Goal: Information Seeking & Learning: Understand process/instructions

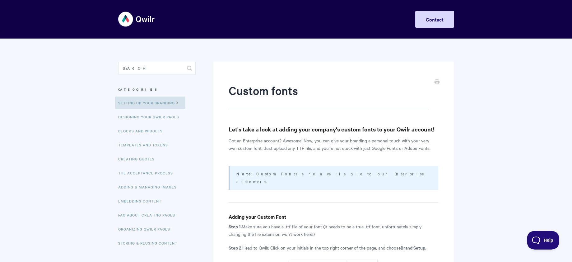
drag, startPoint x: 300, startPoint y: 128, endPoint x: 403, endPoint y: 131, distance: 102.8
click at [403, 131] on h3 "Let's take a look at adding your company's custom fonts to your Qwilr account!" at bounding box center [333, 129] width 209 height 9
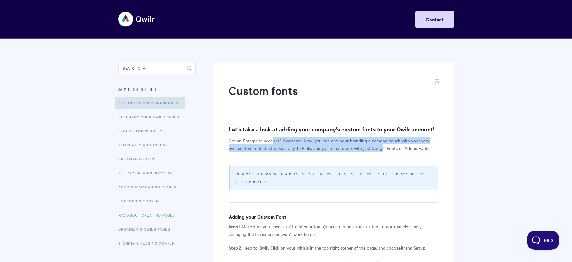
drag, startPoint x: 273, startPoint y: 138, endPoint x: 372, endPoint y: 146, distance: 99.6
click at [372, 146] on p "Got an Enterprise account? Awesome! Now, you can give your branding a personal …" at bounding box center [333, 144] width 209 height 15
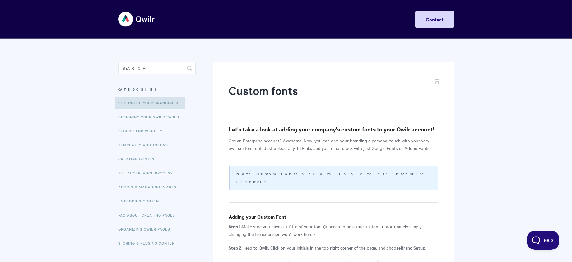
click at [430, 149] on p "Got an Enterprise account? Awesome! Now, you can give your branding a personal …" at bounding box center [333, 144] width 209 height 15
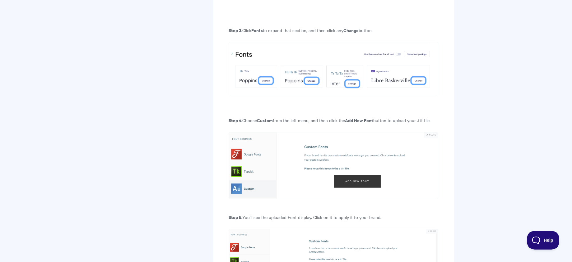
scroll to position [462, 0]
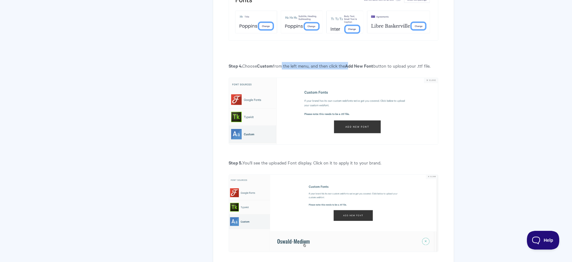
drag, startPoint x: 280, startPoint y: 58, endPoint x: 353, endPoint y: 59, distance: 72.5
click at [353, 62] on p "Step 4. Choose Custom from the left menu, and then click the Add New Font butto…" at bounding box center [333, 65] width 209 height 7
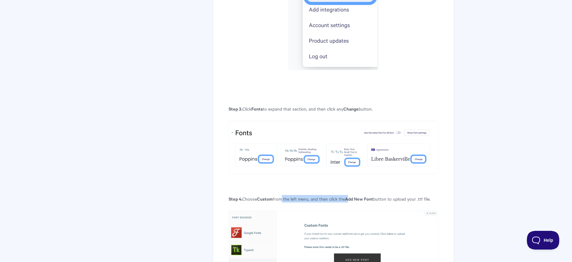
scroll to position [328, 0]
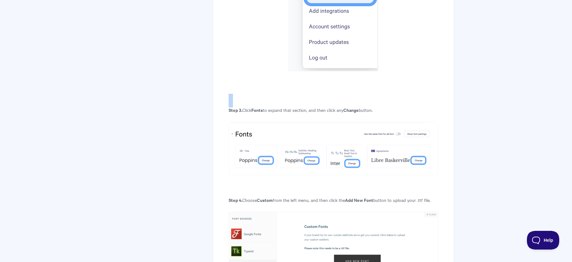
drag, startPoint x: 284, startPoint y: 97, endPoint x: 381, endPoint y: 100, distance: 96.8
click at [380, 98] on article "Custom fonts Let's take a look at adding your company's custom fonts to your Qw…" at bounding box center [333, 214] width 209 height 921
click at [383, 106] on p "Step 3. Click Fonts to expand that section, and then click any Change button." at bounding box center [333, 109] width 209 height 7
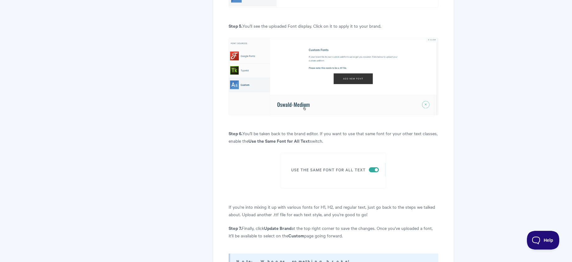
scroll to position [540, 0]
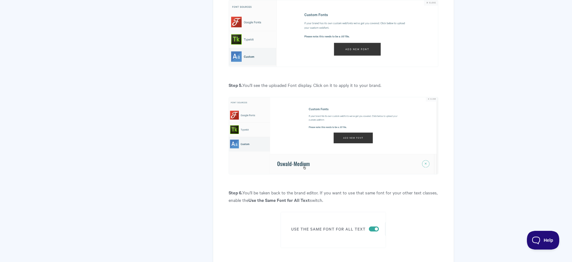
click at [269, 81] on p "Step 5. You'll see the uploaded Font display. Click on it to apply it to your b…" at bounding box center [333, 84] width 209 height 7
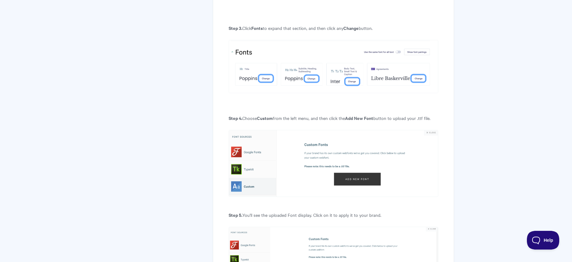
scroll to position [326, 0]
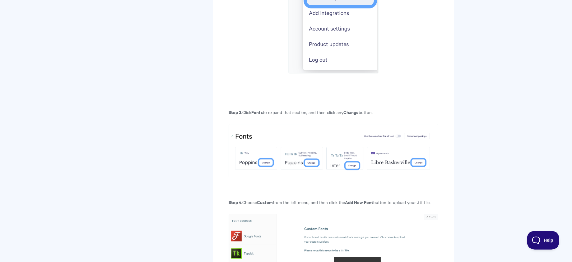
drag, startPoint x: 245, startPoint y: 104, endPoint x: 384, endPoint y: 106, distance: 139.1
click at [384, 108] on p "Step 3. Click Fonts to expand that section, and then click any Change button." at bounding box center [333, 111] width 209 height 7
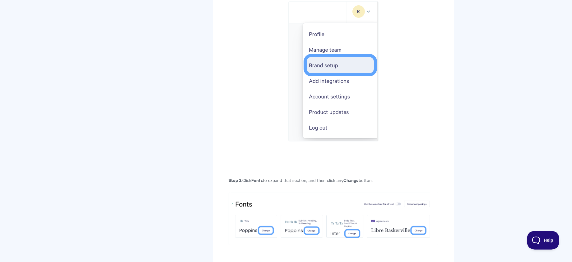
scroll to position [197, 0]
